Goal: Check status: Check status

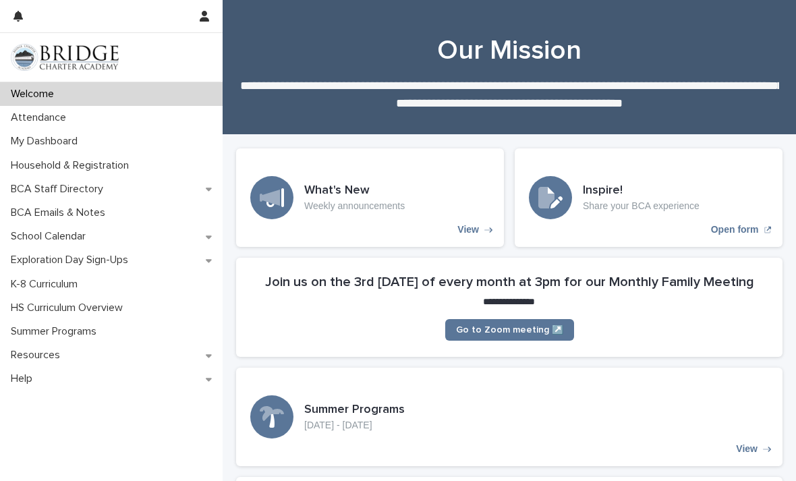
click at [105, 119] on div "Attendance" at bounding box center [111, 118] width 223 height 24
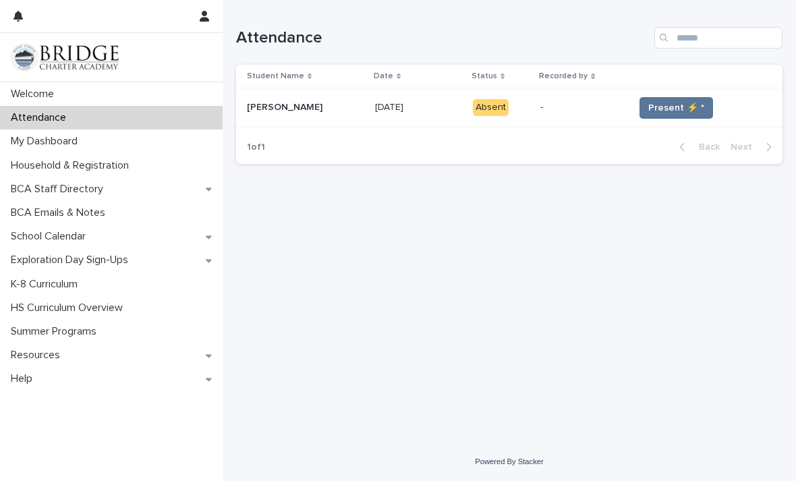
click at [591, 126] on td "-" at bounding box center [581, 107] width 93 height 39
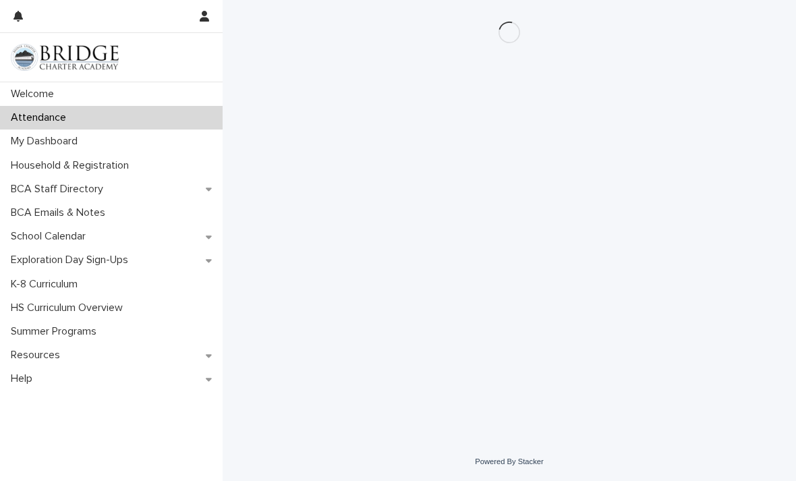
click at [657, 113] on div "Loading... Saving… Loading... Saving…" at bounding box center [509, 204] width 560 height 409
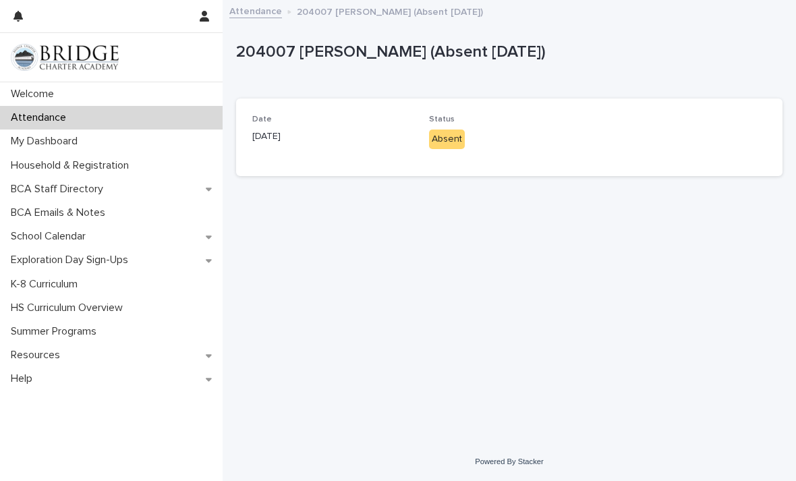
click at [466, 138] on p "Absent" at bounding box center [509, 140] width 161 height 20
click at [465, 137] on p "Absent" at bounding box center [509, 140] width 161 height 20
click at [449, 142] on div "Absent" at bounding box center [447, 140] width 36 height 20
